Goal: Task Accomplishment & Management: Manage account settings

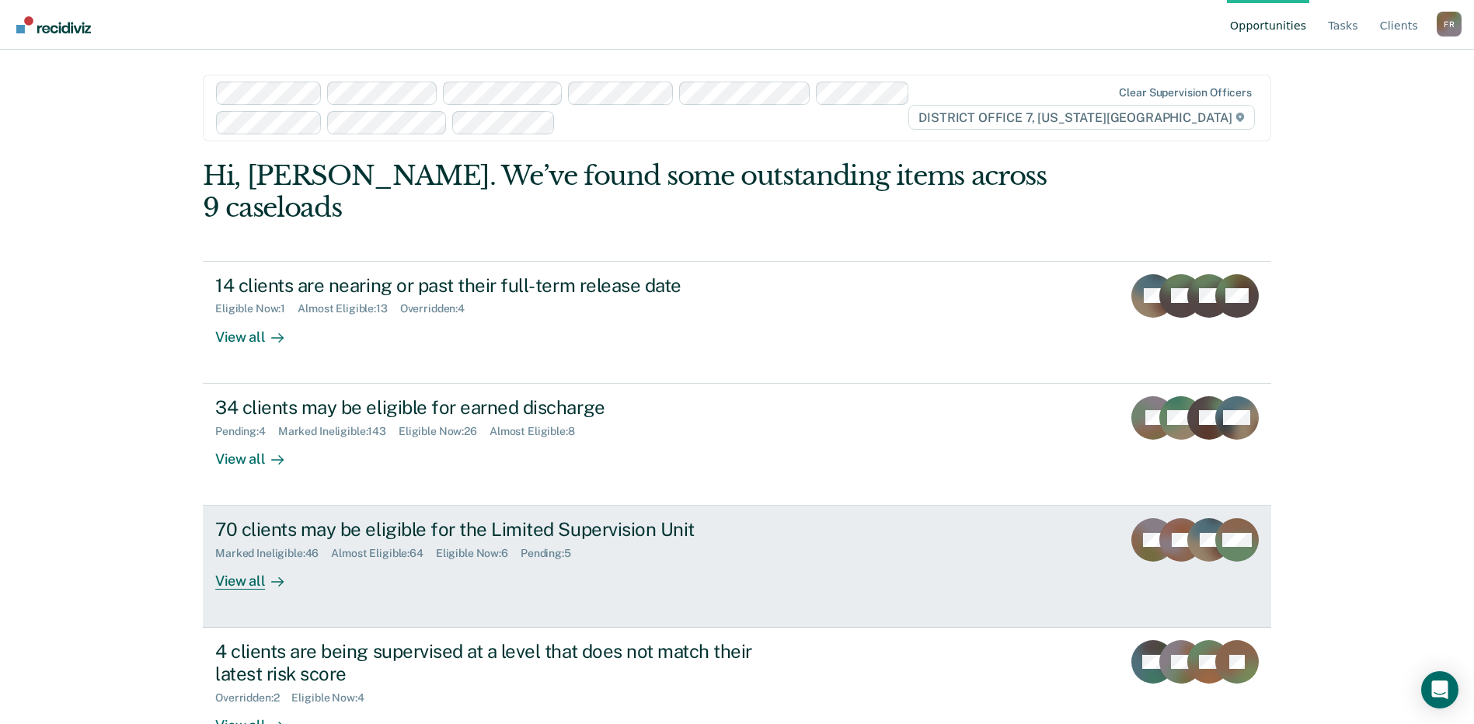
click at [247, 560] on div "View all" at bounding box center [258, 575] width 87 height 30
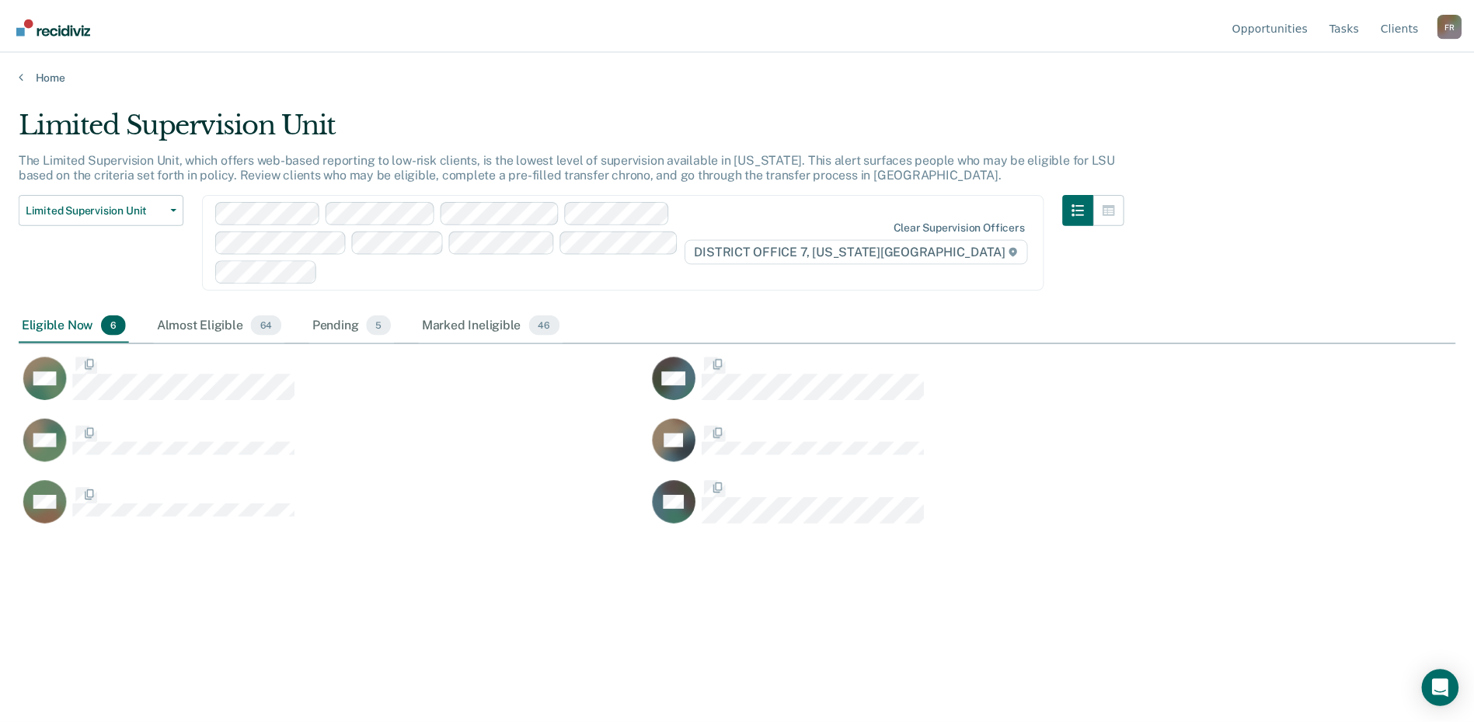
scroll to position [489, 1437]
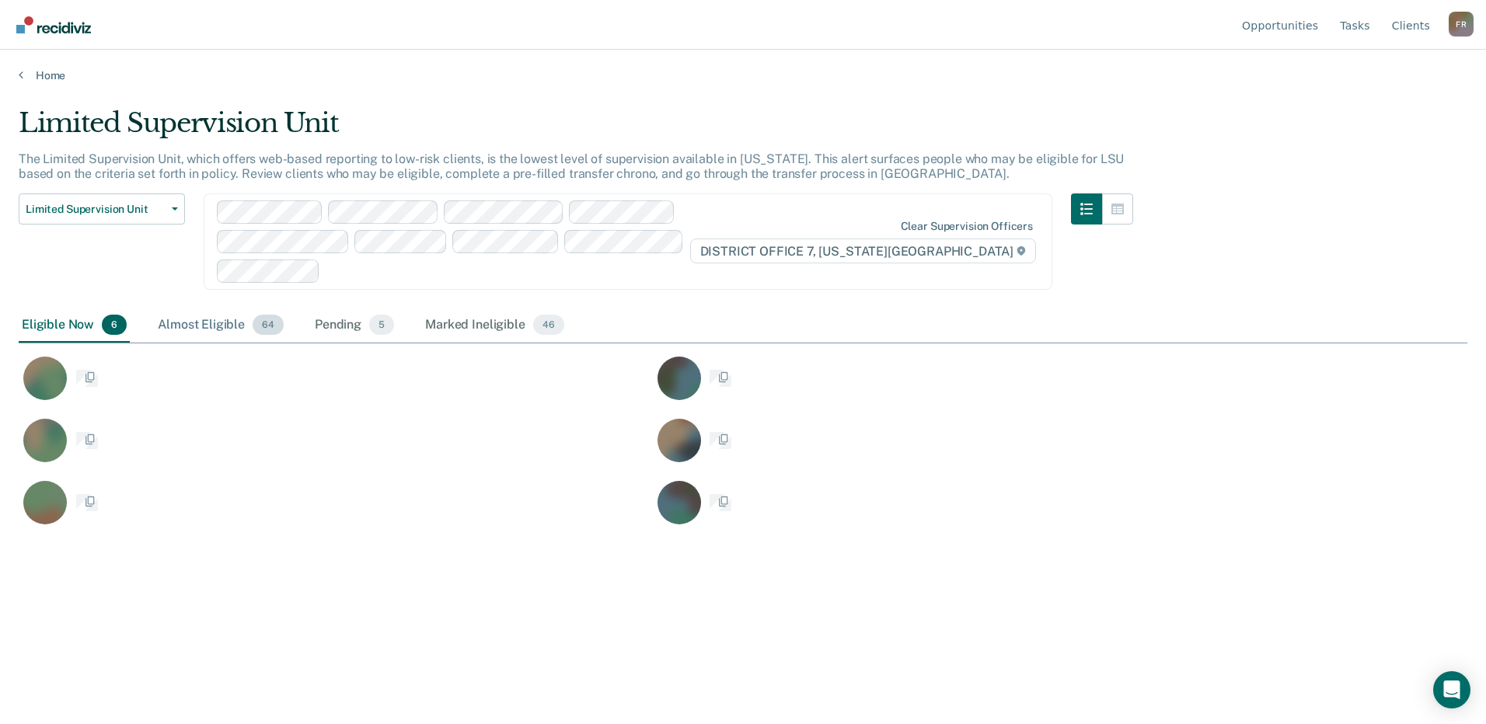
click at [238, 321] on div "Almost Eligible 64" at bounding box center [221, 326] width 132 height 34
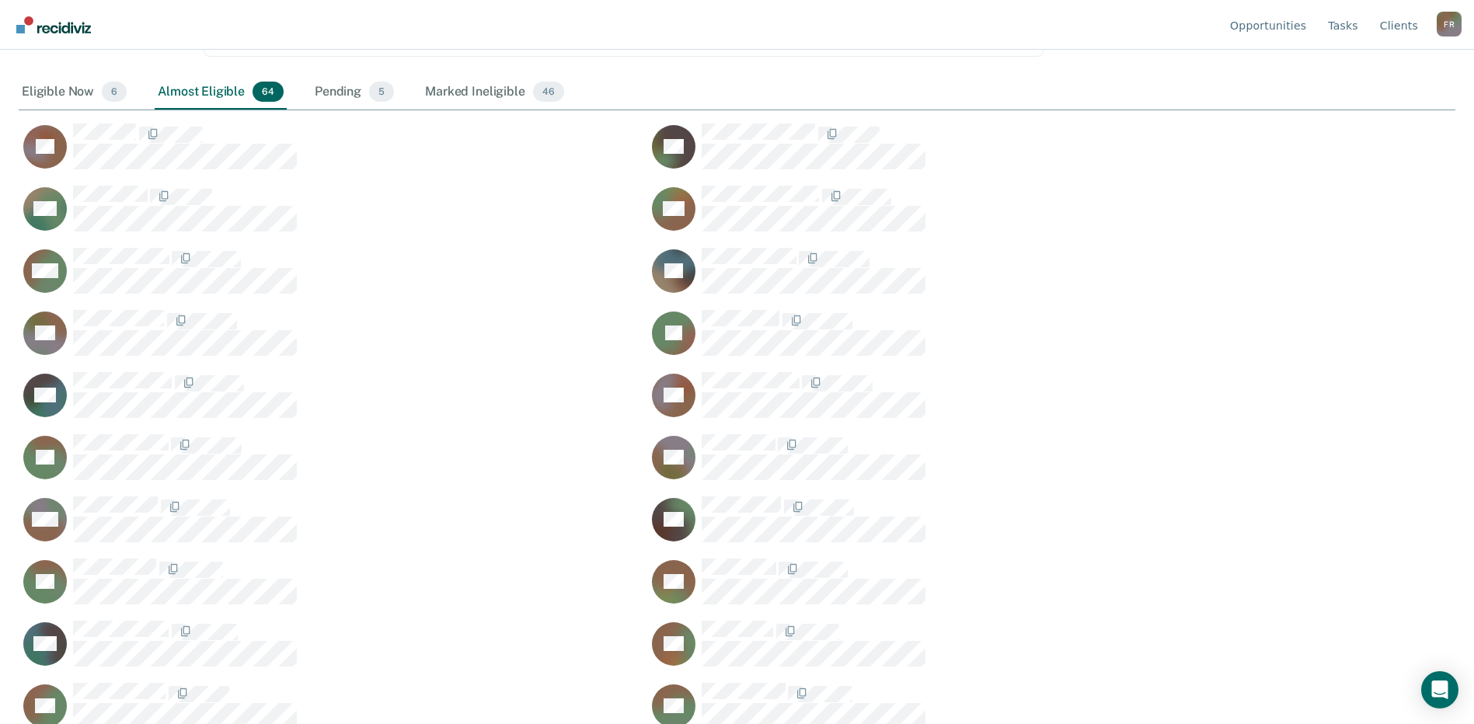
scroll to position [700, 0]
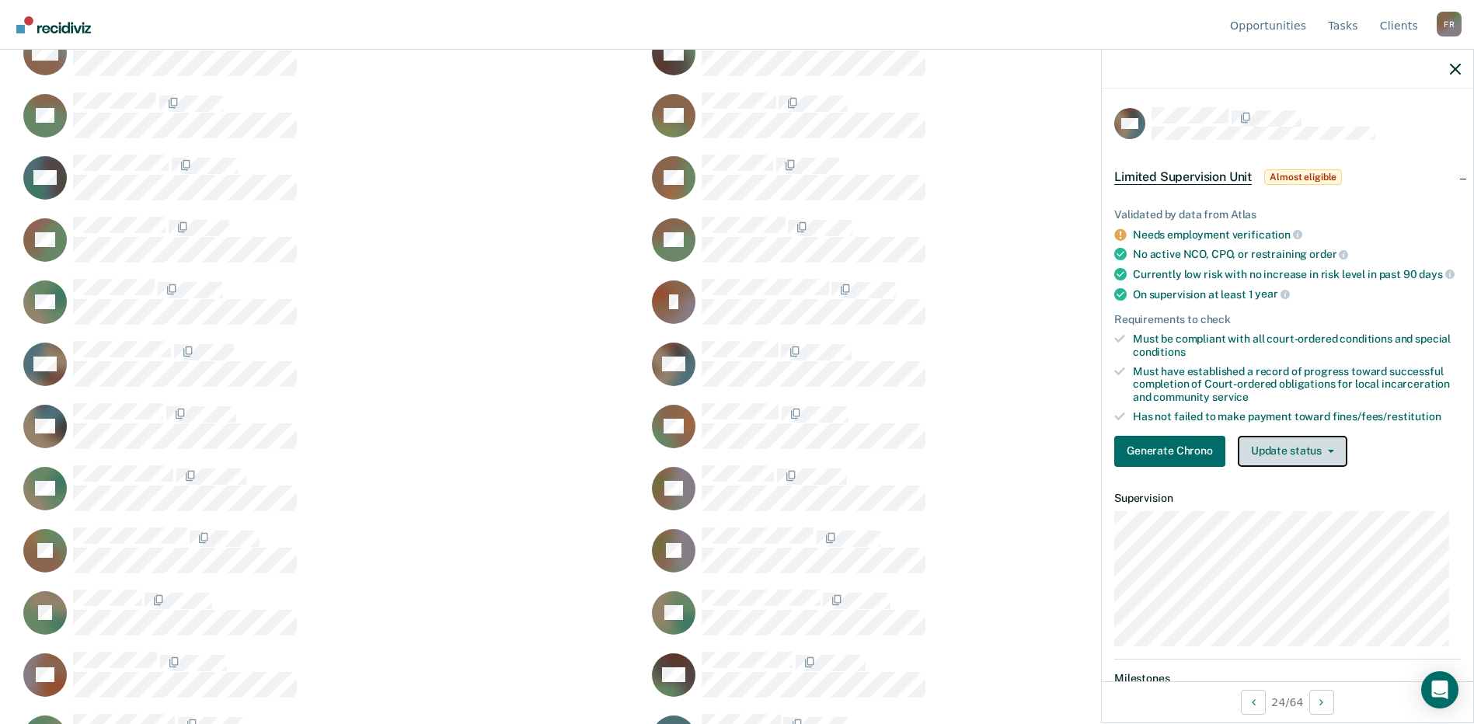
click at [1275, 466] on button "Update status" at bounding box center [1293, 451] width 110 height 31
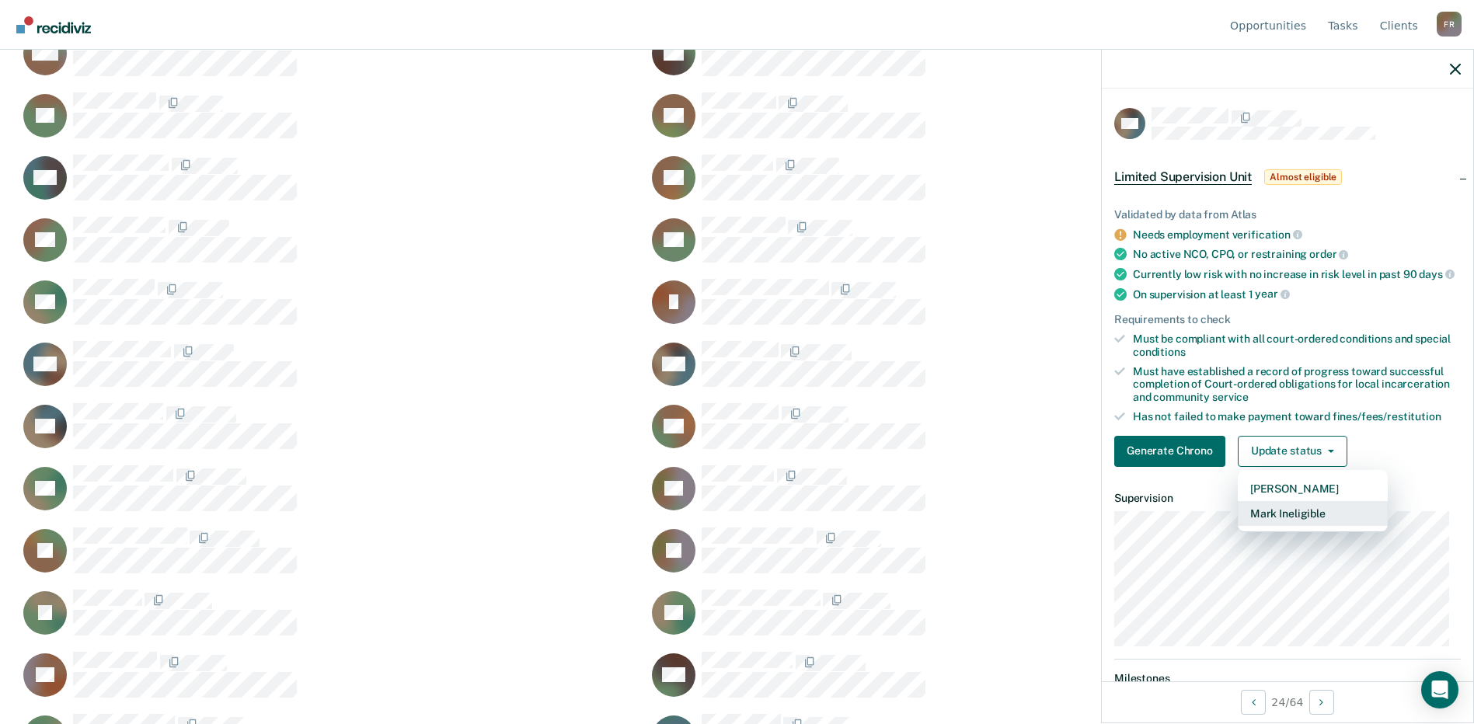
click at [1286, 525] on button "Mark Ineligible" at bounding box center [1313, 513] width 150 height 25
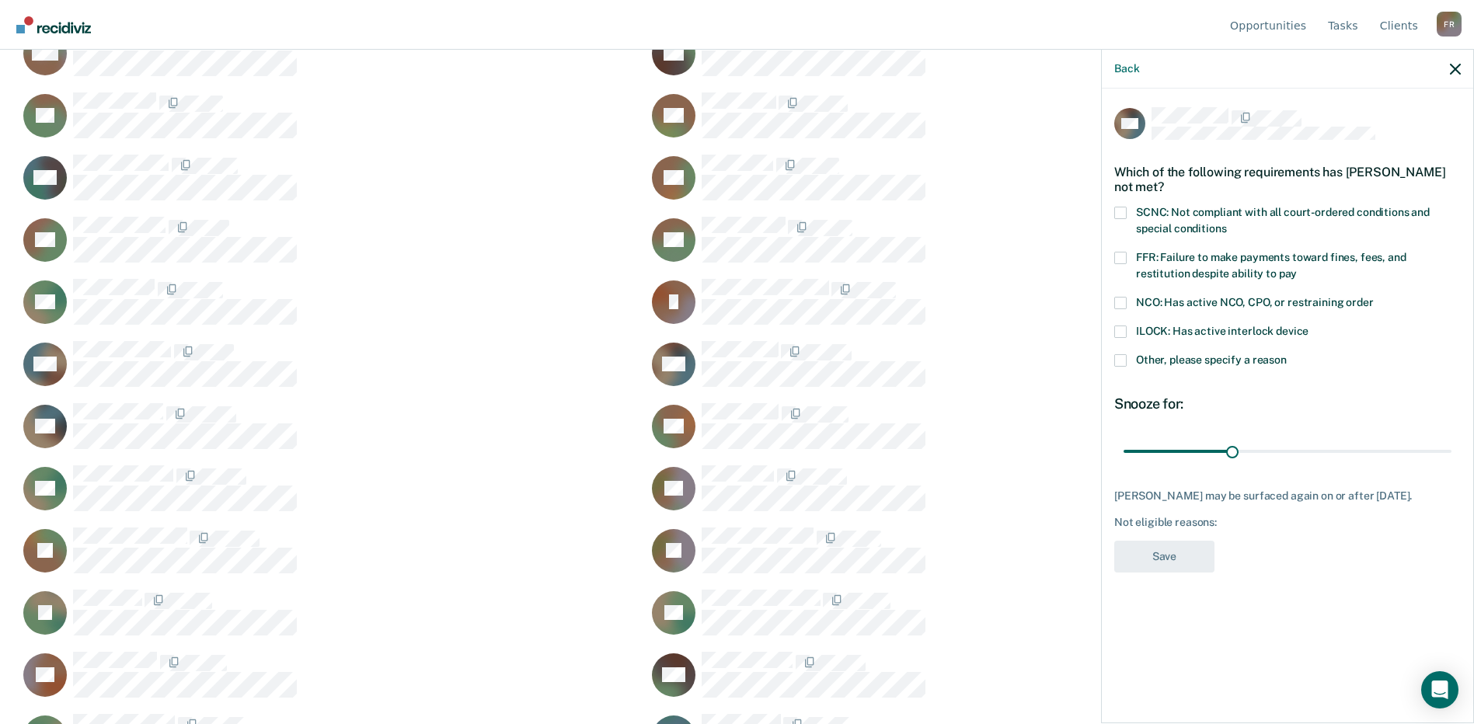
click at [1153, 214] on span "SCNC: Not compliant with all court-ordered conditions and special conditions" at bounding box center [1283, 220] width 294 height 29
click at [1226, 223] on input "SCNC: Not compliant with all court-ordered conditions and special conditions" at bounding box center [1226, 223] width 0 height 0
click at [1202, 297] on span "NCO: Has active NCO, CPO, or restraining order" at bounding box center [1255, 302] width 238 height 12
click at [1374, 297] on input "NCO: Has active NCO, CPO, or restraining order" at bounding box center [1374, 297] width 0 height 0
click at [1191, 221] on span "SCNC: Not compliant with all court-ordered conditions and special conditions" at bounding box center [1283, 220] width 294 height 29
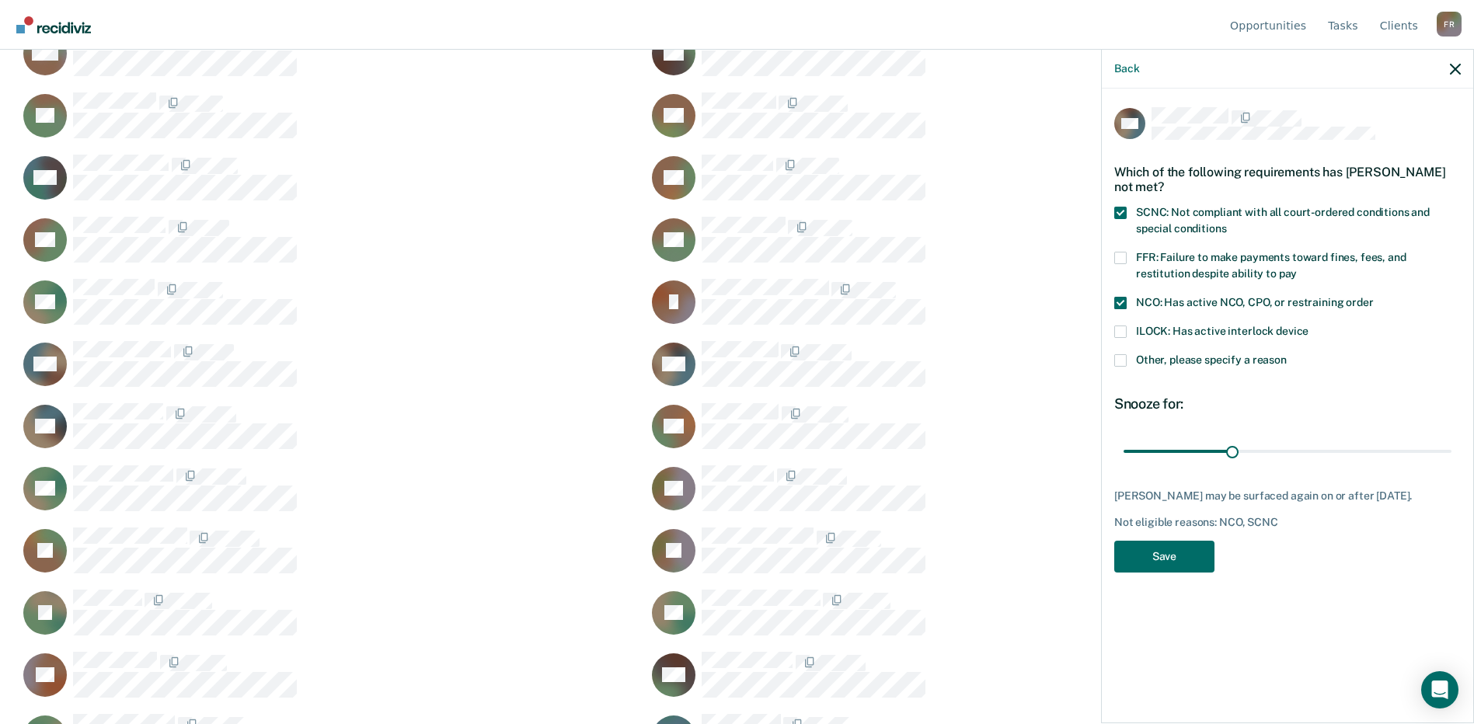
click at [1226, 223] on input "SCNC: Not compliant with all court-ordered conditions and special conditions" at bounding box center [1226, 223] width 0 height 0
click at [1180, 354] on span "Other, please specify a reason" at bounding box center [1211, 360] width 151 height 12
click at [1287, 354] on input "Other, please specify a reason" at bounding box center [1287, 354] width 0 height 0
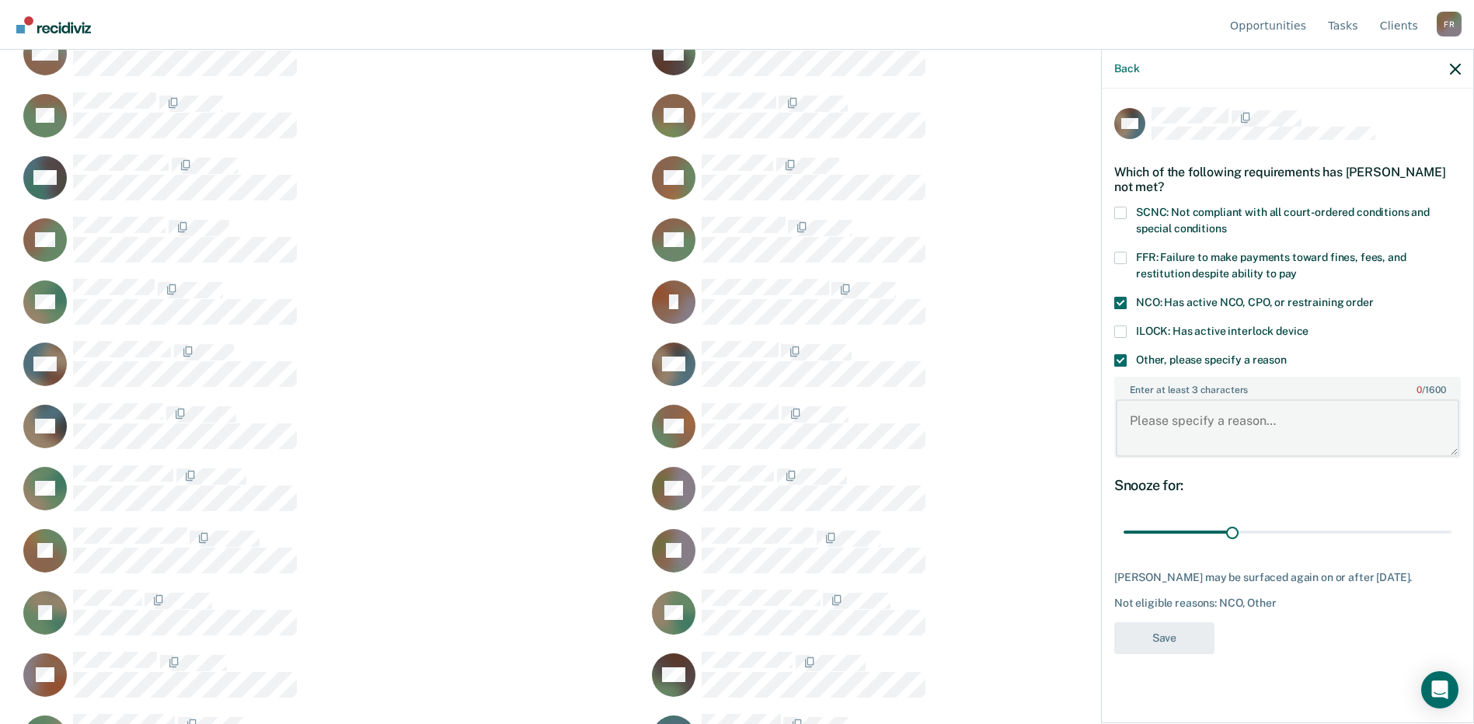
click at [1183, 440] on textarea "Enter at least 3 characters 0 / 1600" at bounding box center [1288, 428] width 344 height 58
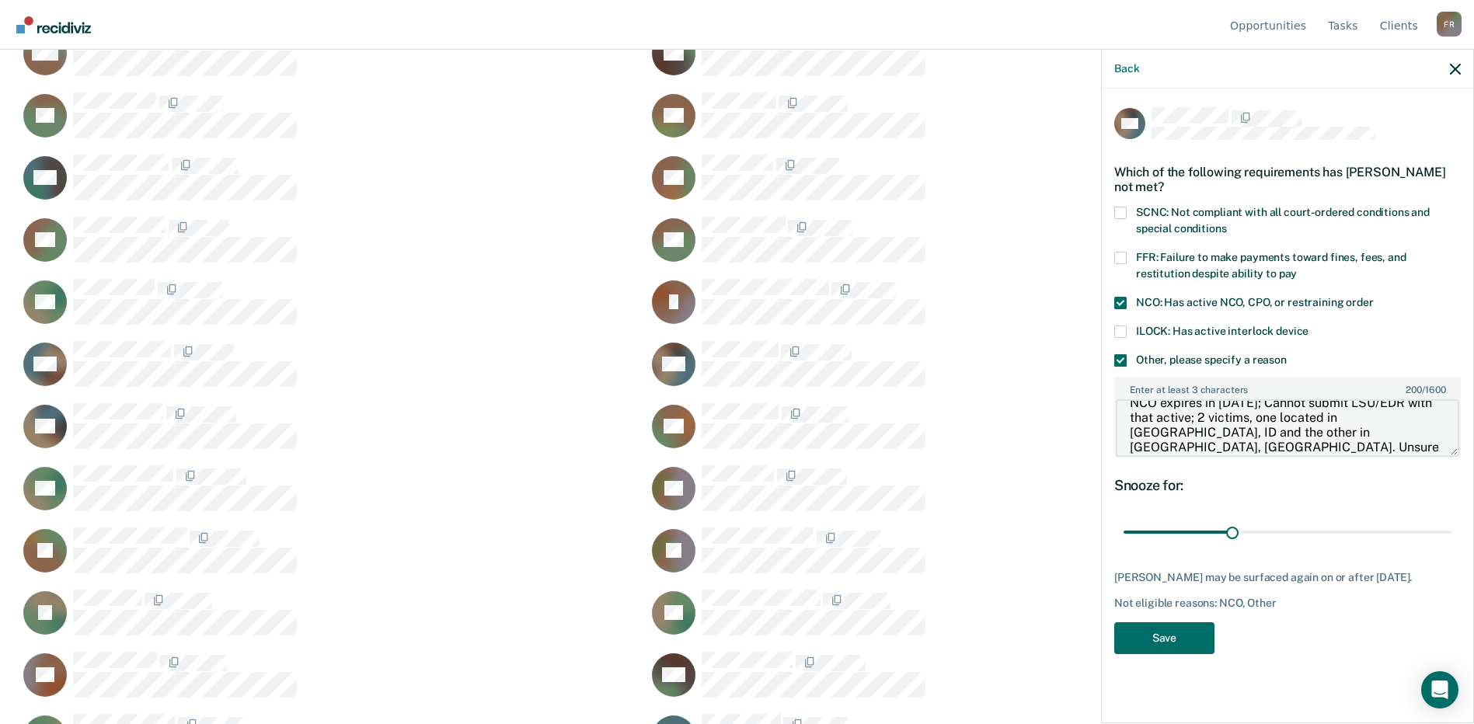
scroll to position [33, 0]
click at [1303, 417] on textarea "NCO expires in [DATE]; Cannot submit LSU/EDR with that active; 2 victims, one l…" at bounding box center [1288, 428] width 344 height 58
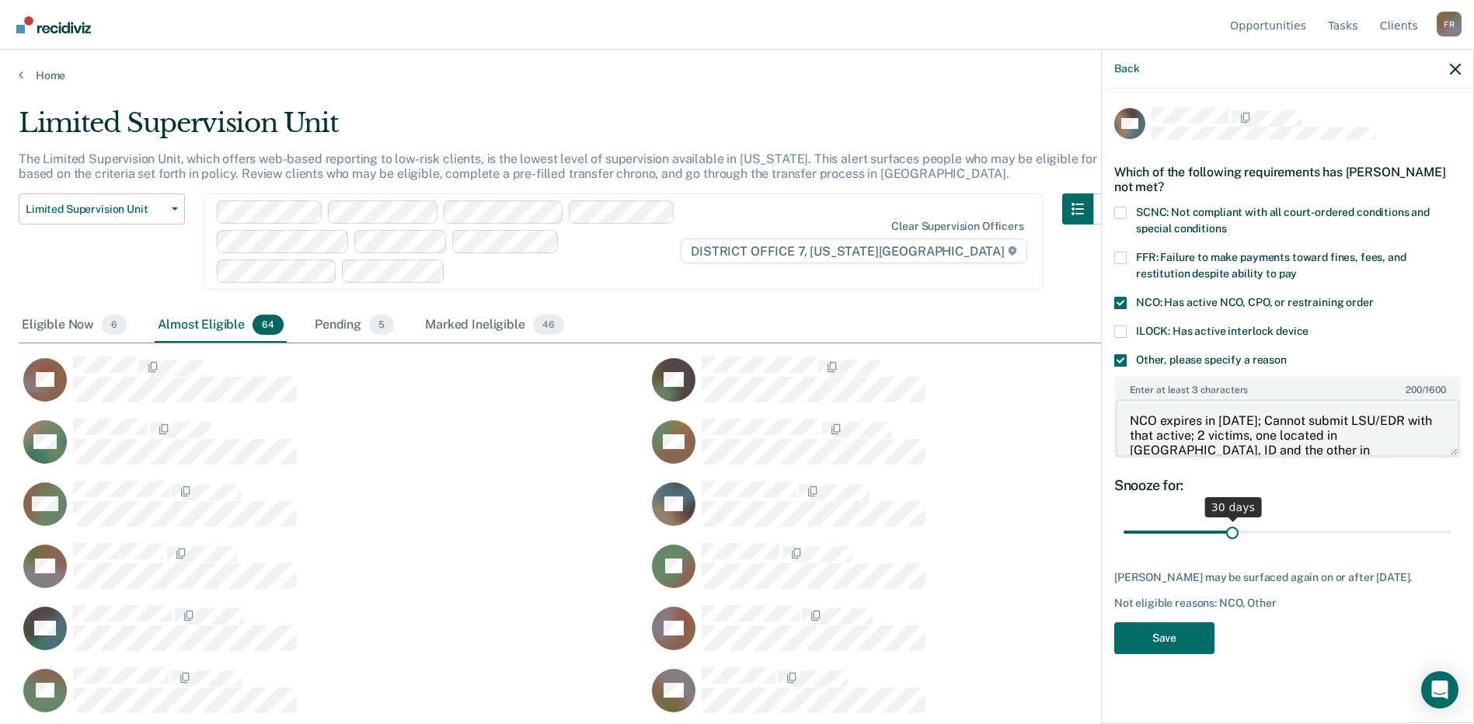
type textarea "NCO expires in [DATE]; Cannot submit LSU/EDR with that active; 2 victims, one l…"
drag, startPoint x: 1233, startPoint y: 532, endPoint x: 1488, endPoint y: 525, distance: 255.0
type input "90"
click at [1452, 525] on input "range" at bounding box center [1288, 532] width 328 height 27
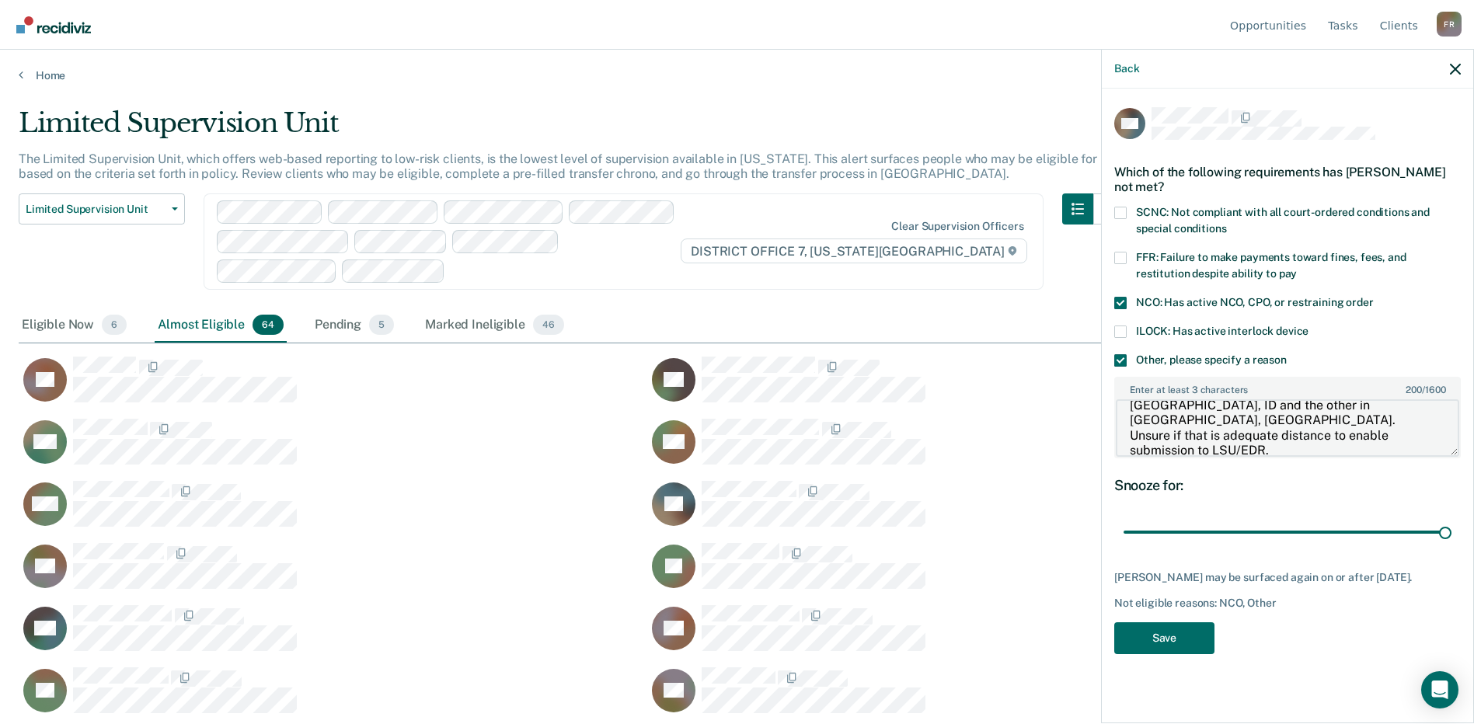
click at [1313, 447] on textarea "NCO expires in [DATE]; Cannot submit LSU/EDR with that active; 2 victims, one l…" at bounding box center [1288, 428] width 344 height 58
type textarea "NCO expires in [DATE]; Cannot submit LSU/EDR with that active; 2 victims, one l…"
click at [1129, 634] on button "Save" at bounding box center [1165, 639] width 100 height 32
